Goal: Transaction & Acquisition: Download file/media

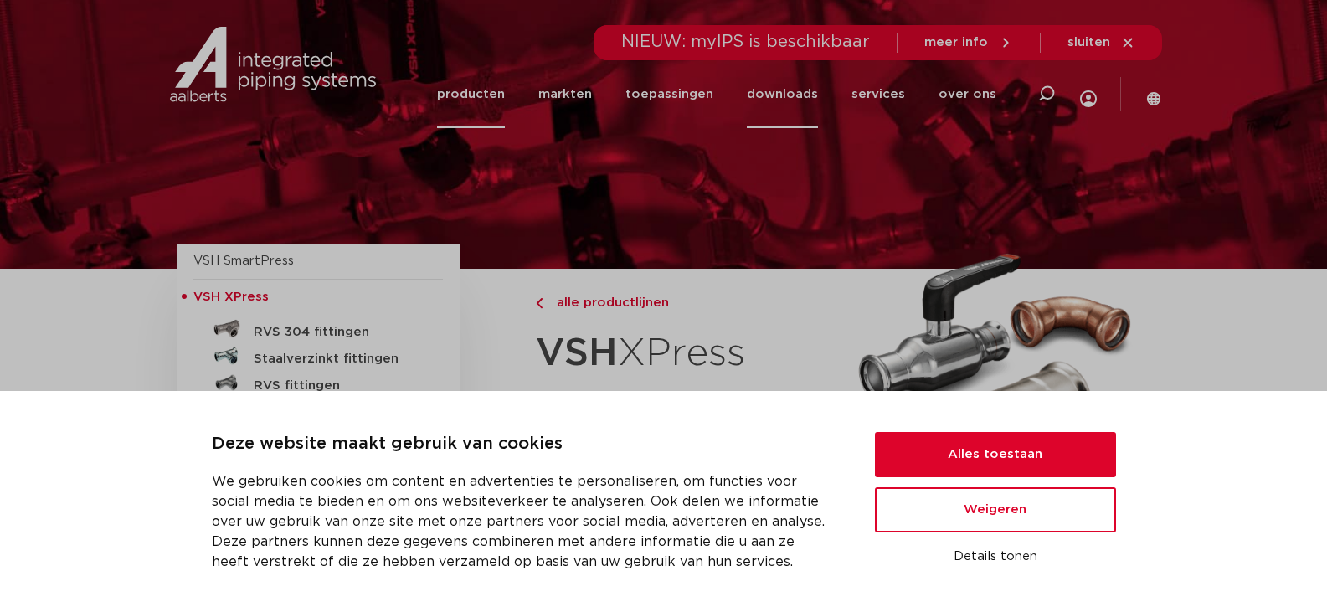
click at [785, 100] on link "downloads" at bounding box center [782, 94] width 71 height 68
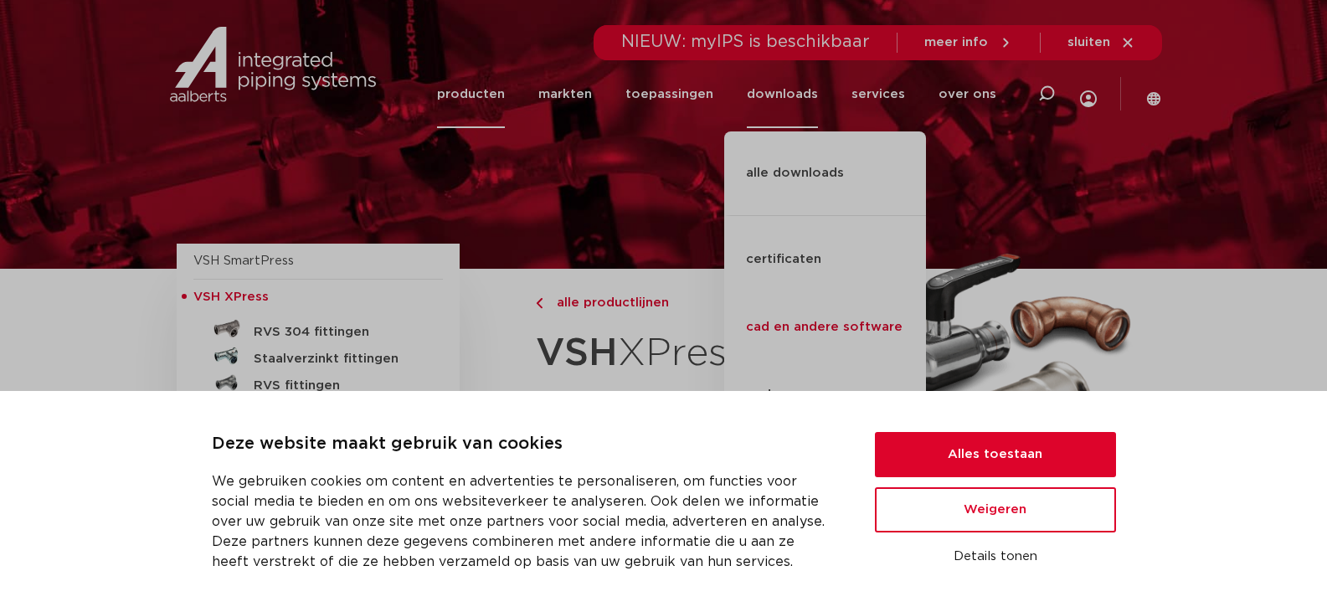
click at [837, 294] on link "cad en andere software" at bounding box center [825, 328] width 202 height 68
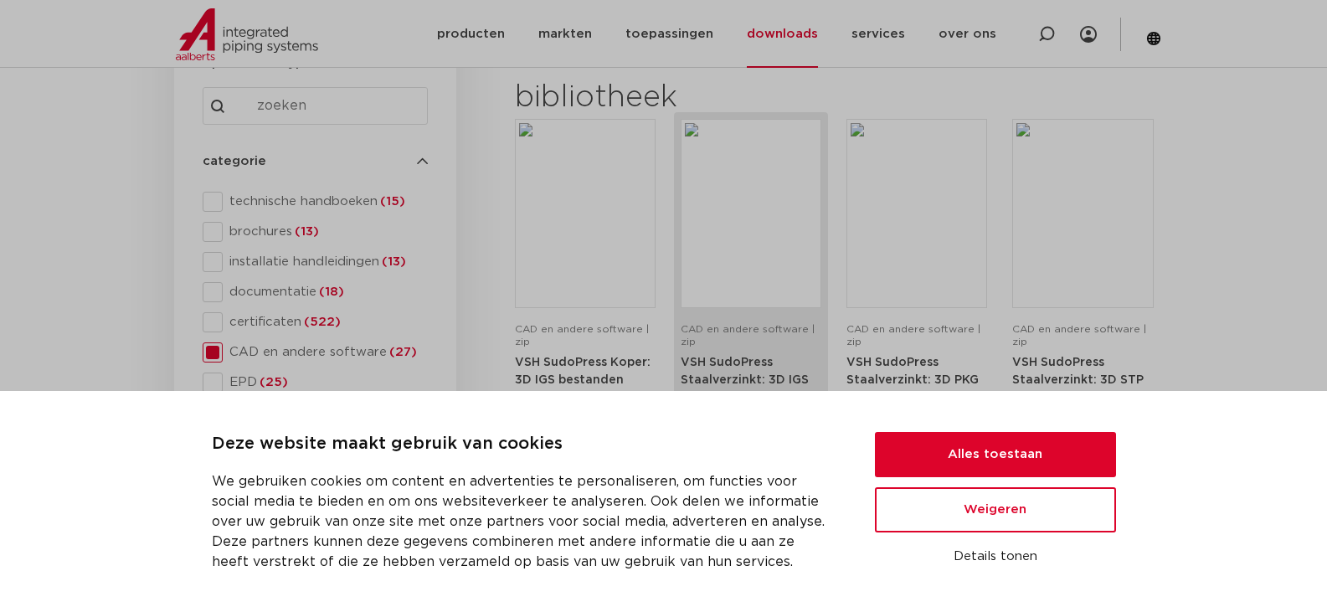
scroll to position [251, 0]
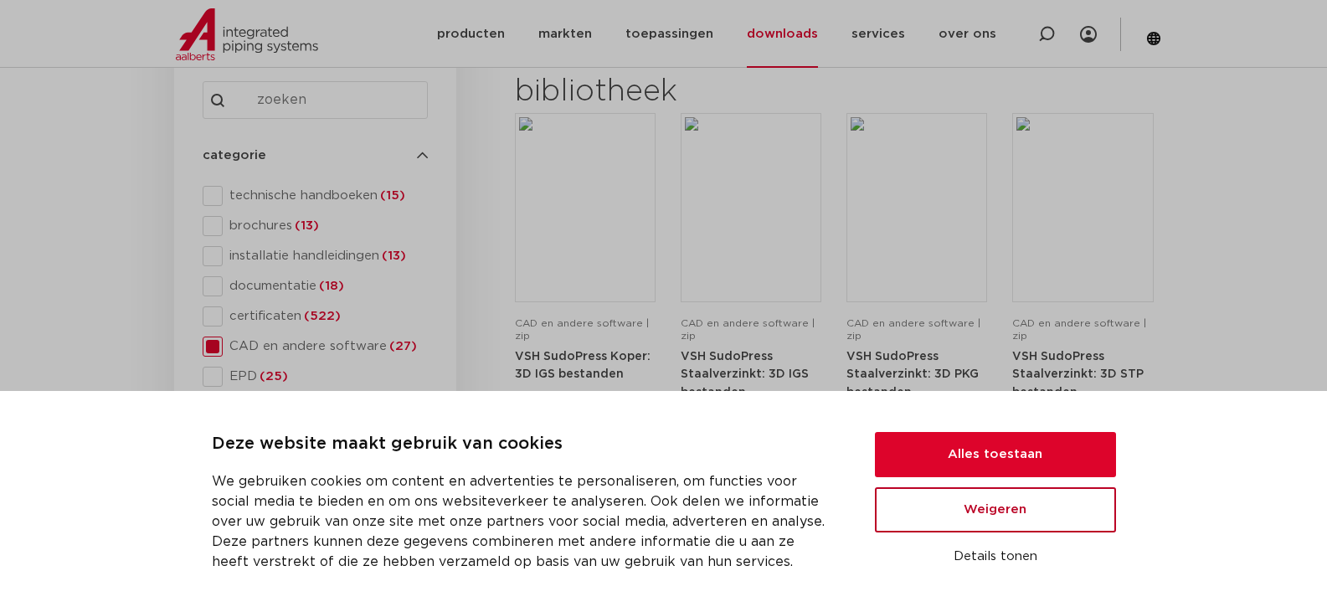
click at [999, 512] on button "Weigeren" at bounding box center [995, 509] width 241 height 45
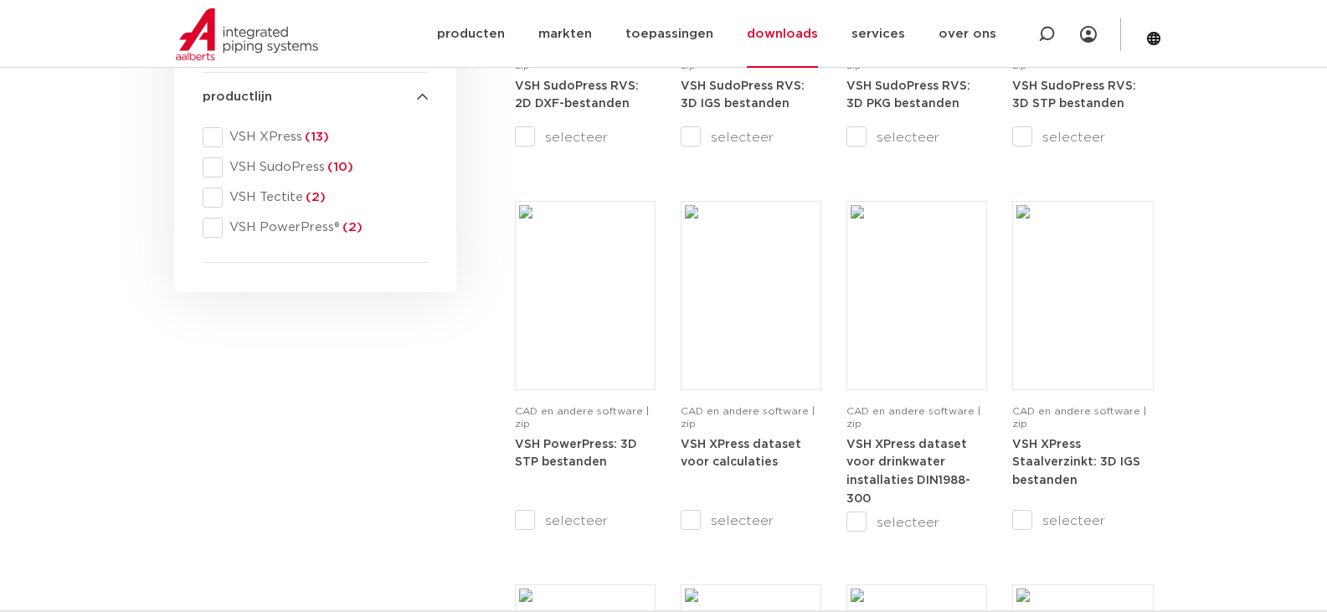
scroll to position [670, 0]
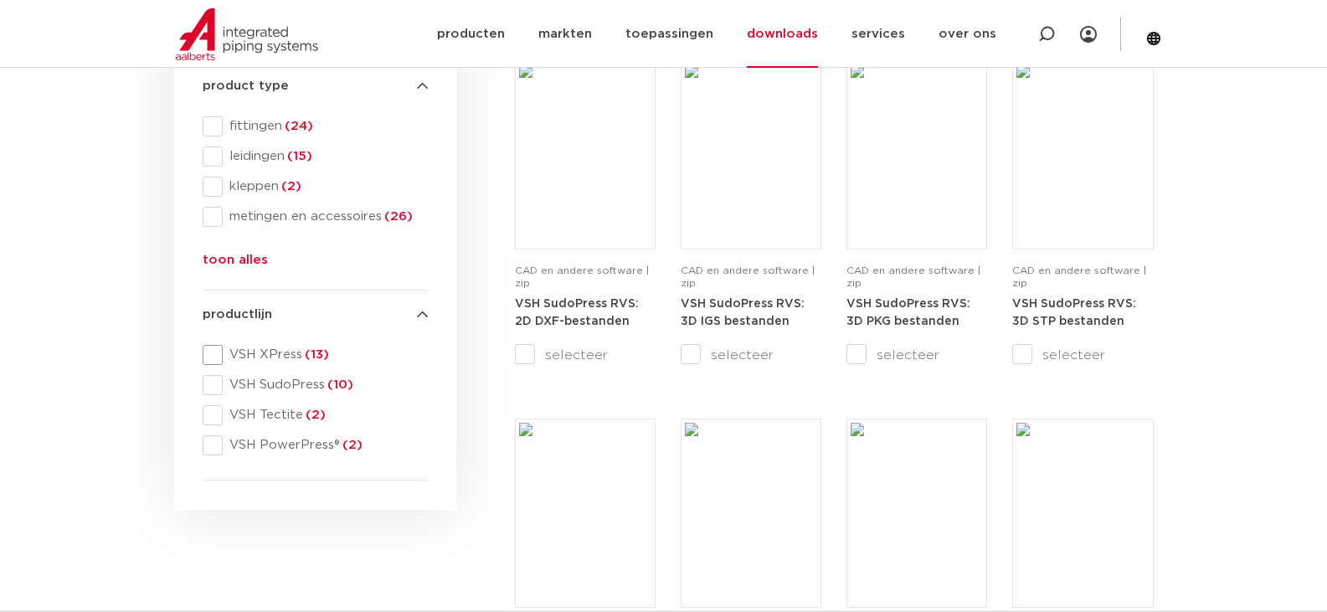
click at [214, 355] on span at bounding box center [213, 355] width 20 height 20
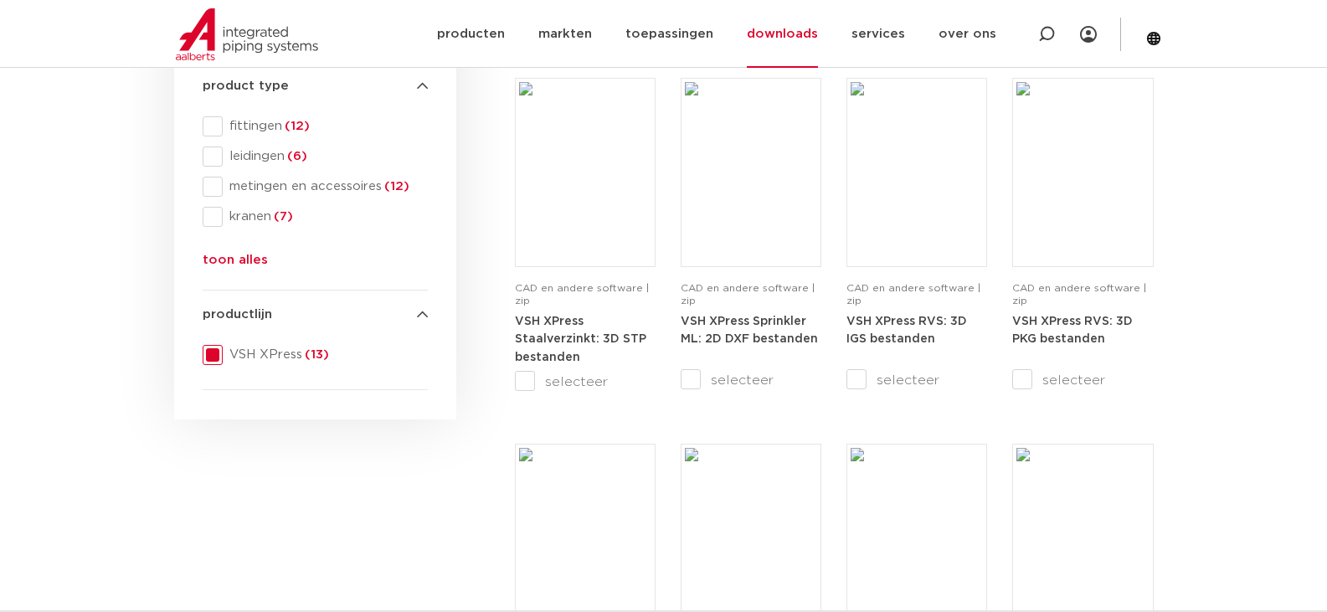
click at [209, 124] on span at bounding box center [213, 126] width 20 height 20
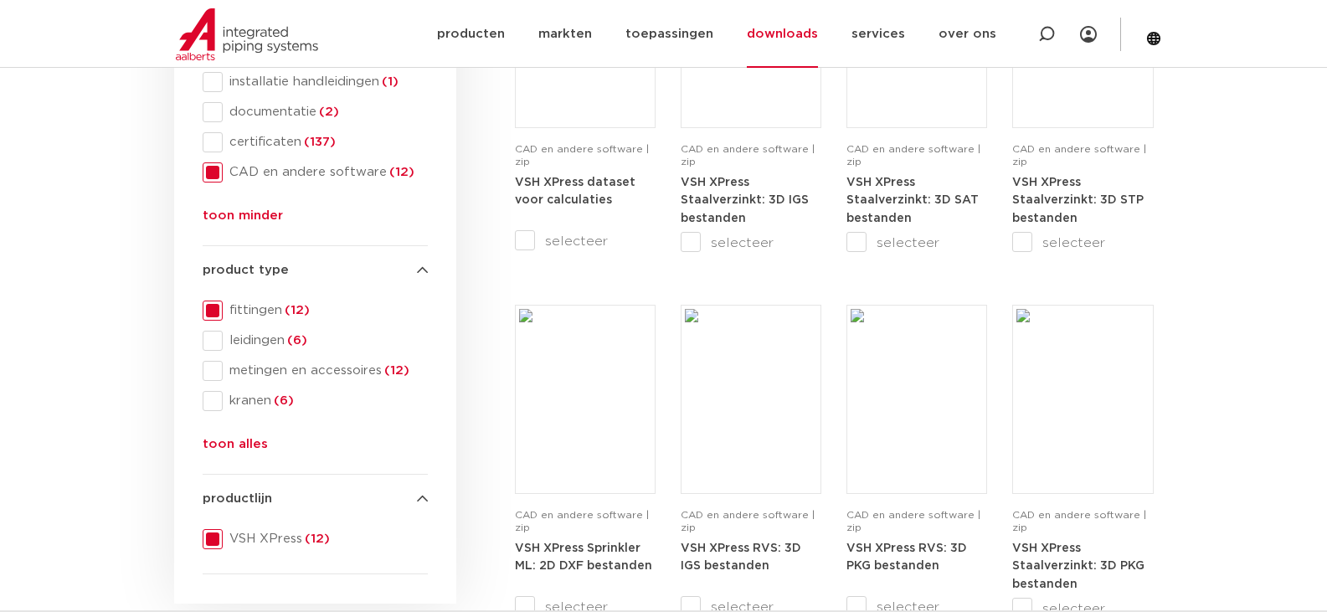
scroll to position [419, 0]
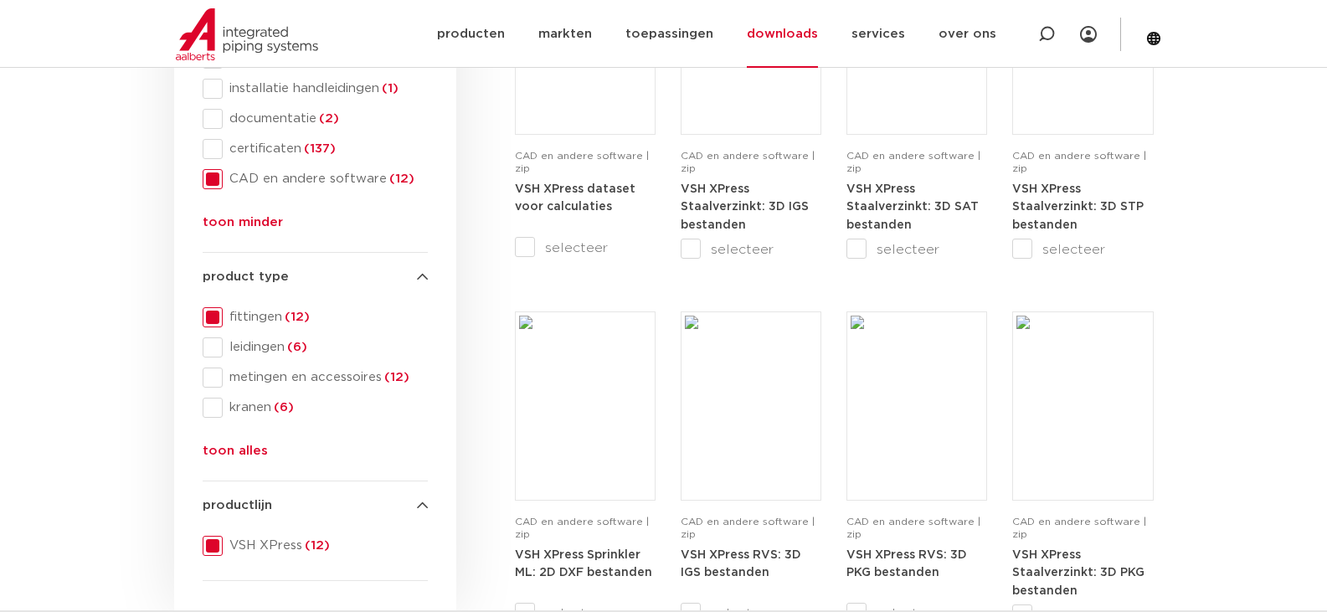
click at [239, 446] on button "toon alles" at bounding box center [235, 454] width 65 height 27
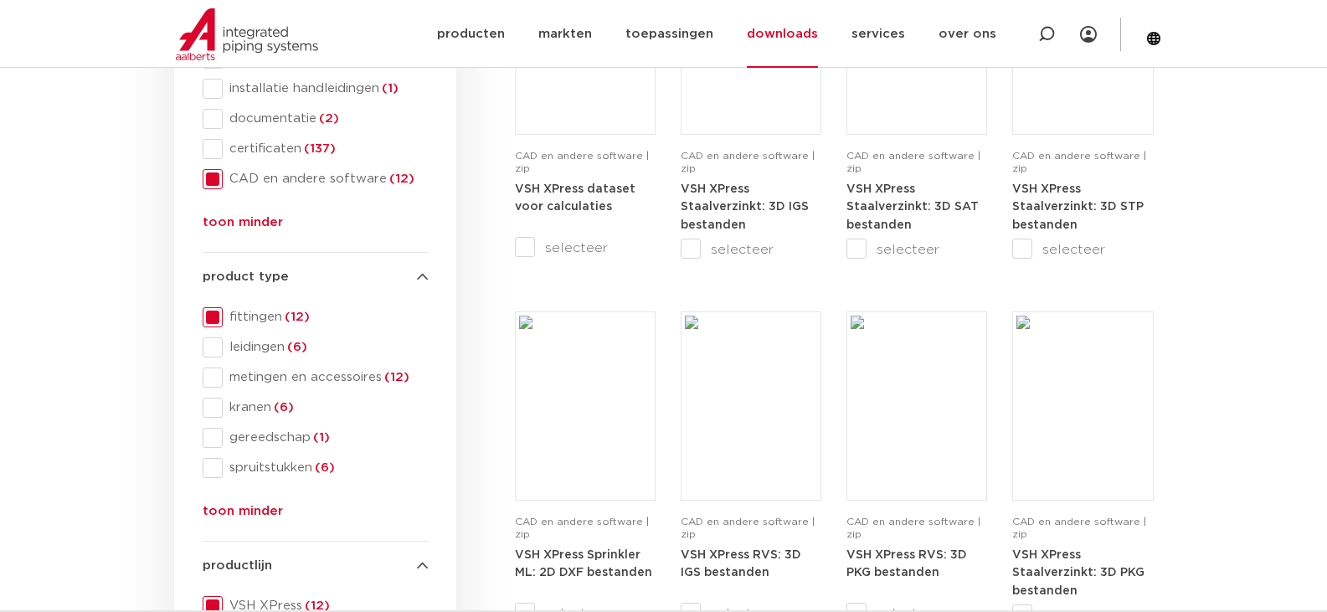
click at [265, 224] on button "toon minder" at bounding box center [243, 226] width 80 height 27
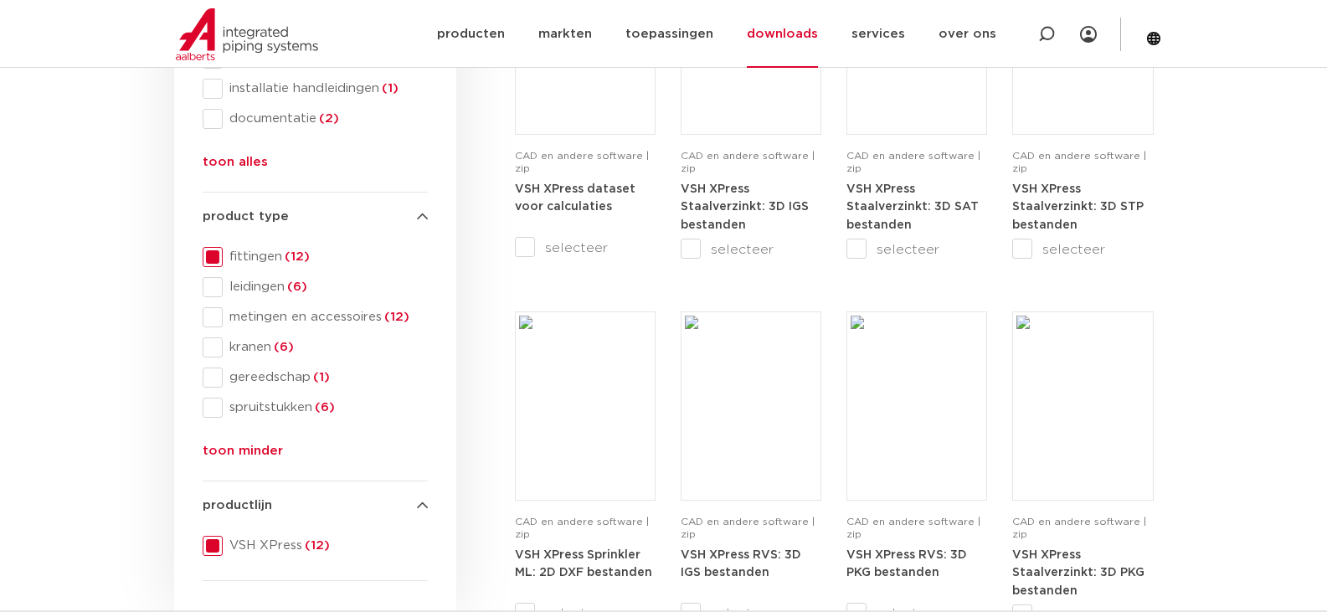
click at [242, 169] on button "toon alles" at bounding box center [235, 165] width 65 height 27
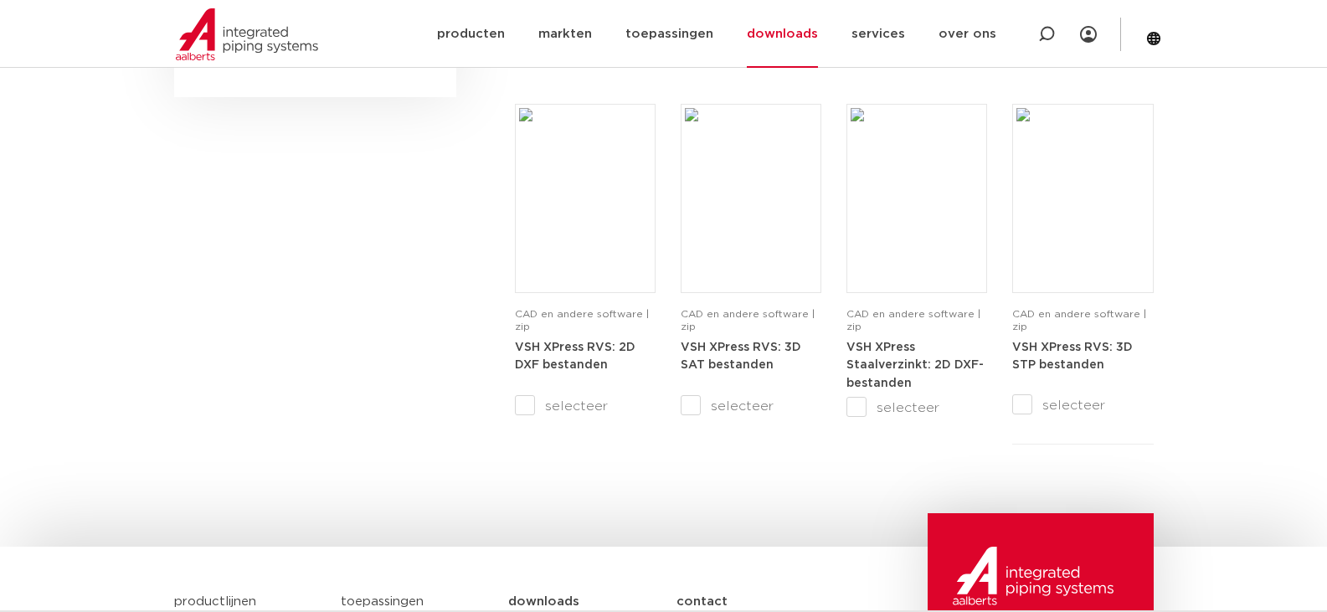
scroll to position [1172, 0]
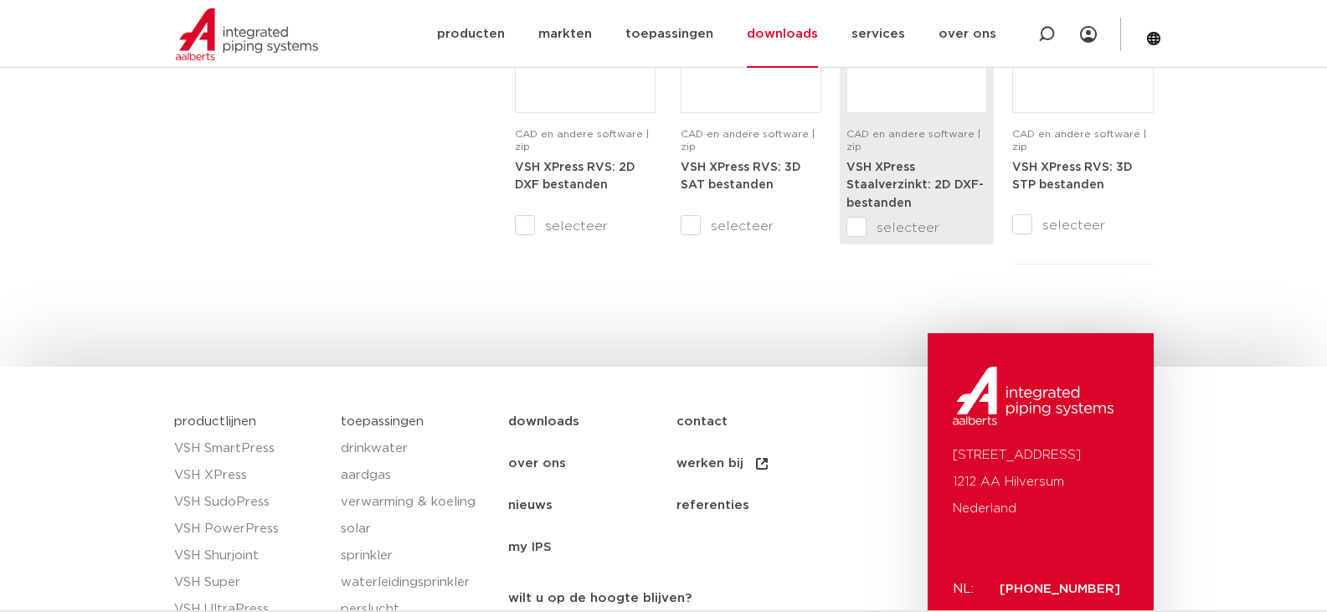
click at [908, 180] on strong "VSH XPress Staalverzinkt: 2D DXF-bestanden" at bounding box center [915, 186] width 137 height 48
